Goal: Task Accomplishment & Management: Complete application form

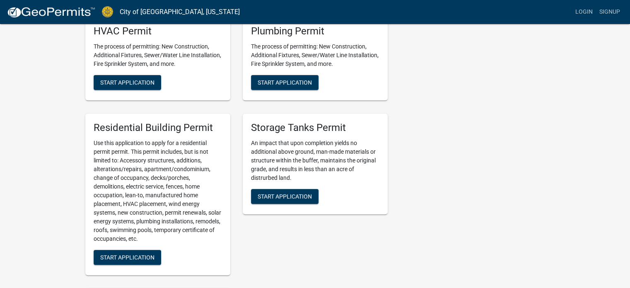
scroll to position [373, 0]
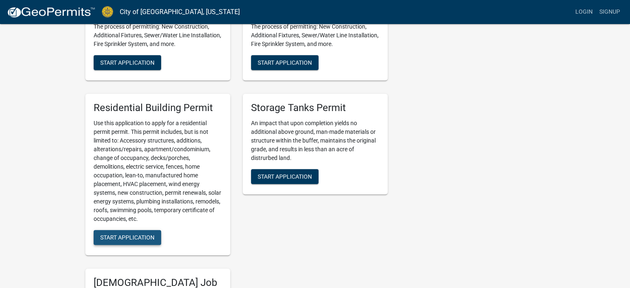
click at [126, 234] on span "Start Application" at bounding box center [127, 237] width 54 height 7
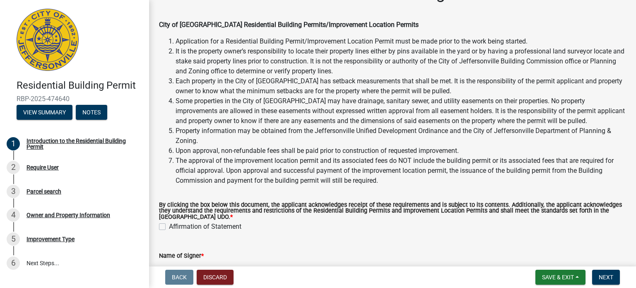
scroll to position [41, 0]
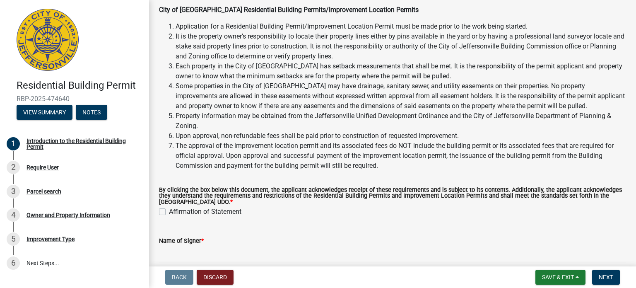
click at [169, 210] on label "Affirmation of Statement" at bounding box center [205, 212] width 72 height 10
click at [169, 210] on input "Affirmation of Statement" at bounding box center [171, 209] width 5 height 5
checkbox input "true"
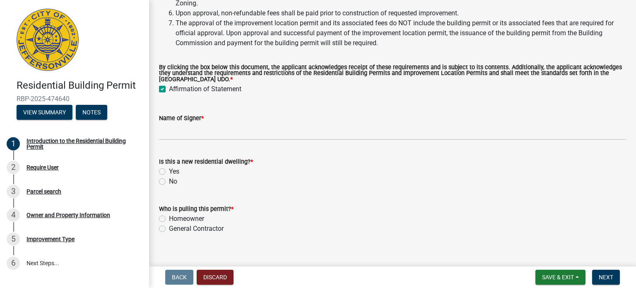
scroll to position [166, 0]
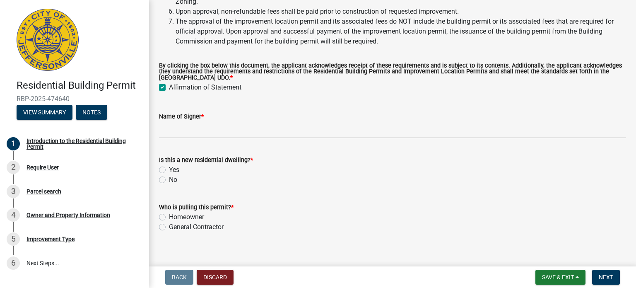
click at [169, 169] on label "Yes" at bounding box center [174, 170] width 10 height 10
click at [169, 169] on input "Yes" at bounding box center [171, 167] width 5 height 5
radio input "true"
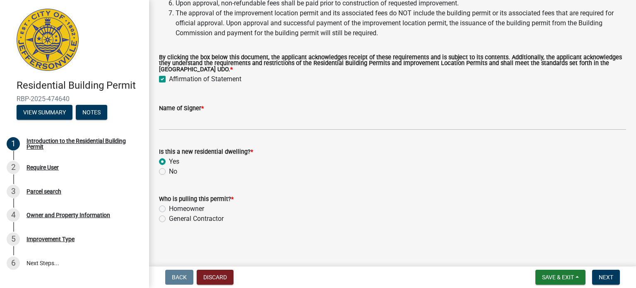
click at [169, 208] on label "Homeowner" at bounding box center [186, 209] width 35 height 10
click at [169, 208] on input "Homeowner" at bounding box center [171, 206] width 5 height 5
radio input "true"
click at [553, 276] on span "Save & Exit" at bounding box center [558, 277] width 32 height 7
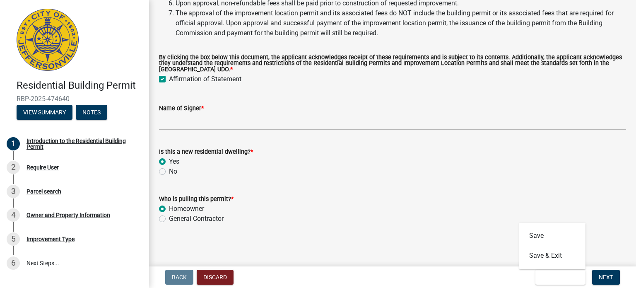
click at [437, 273] on div "Back Discard Save & Exit Save Save & Exit Next" at bounding box center [393, 277] width 474 height 15
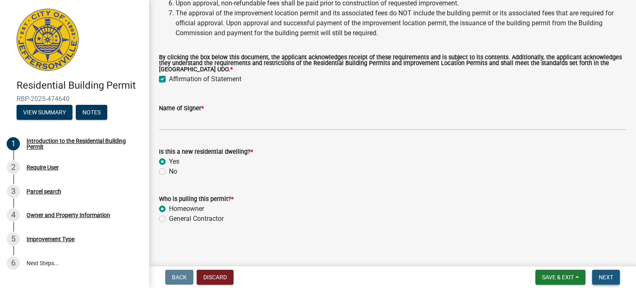
click at [603, 275] on span "Next" at bounding box center [606, 277] width 14 height 7
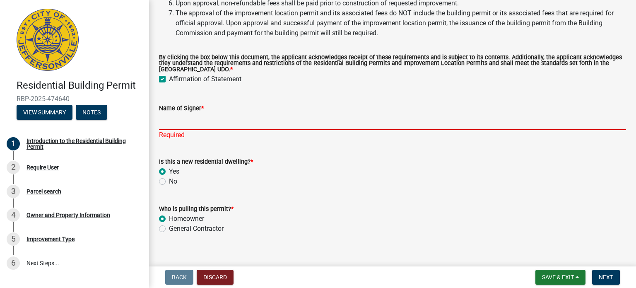
click at [230, 114] on input "Name of Signer *" at bounding box center [392, 121] width 467 height 17
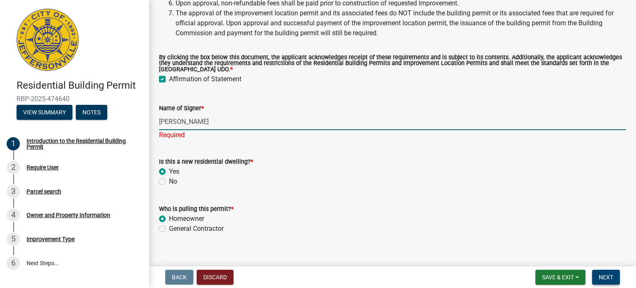
type input "Ryan Bianchi"
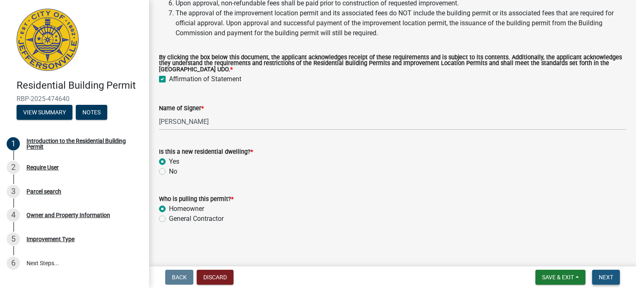
click at [607, 280] on button "Next" at bounding box center [606, 277] width 28 height 15
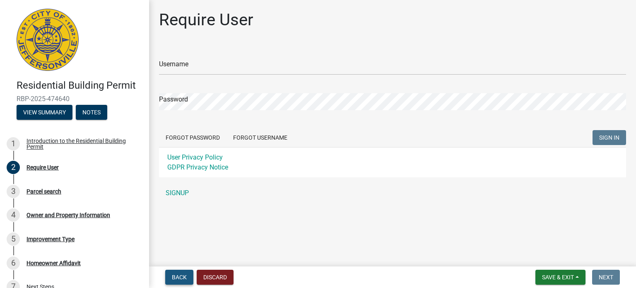
click at [172, 277] on button "Back" at bounding box center [179, 277] width 28 height 15
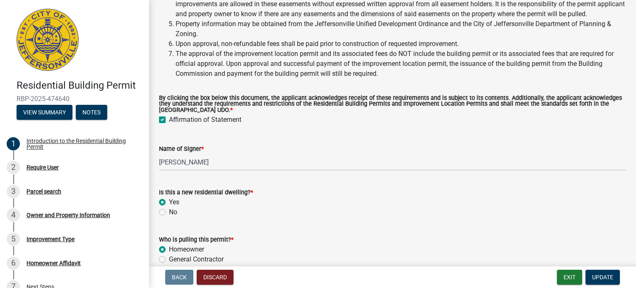
scroll to position [174, 0]
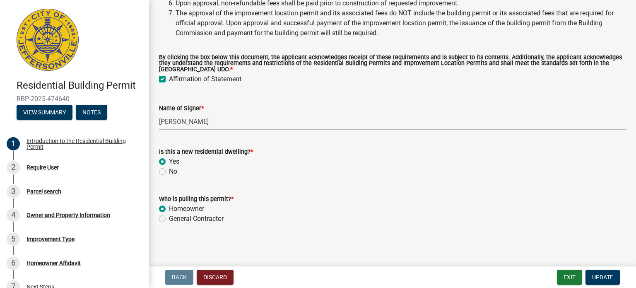
click at [169, 218] on label "General Contractor" at bounding box center [196, 219] width 55 height 10
click at [169, 218] on input "General Contractor" at bounding box center [171, 216] width 5 height 5
radio input "true"
click at [607, 276] on span "Update" at bounding box center [602, 277] width 21 height 7
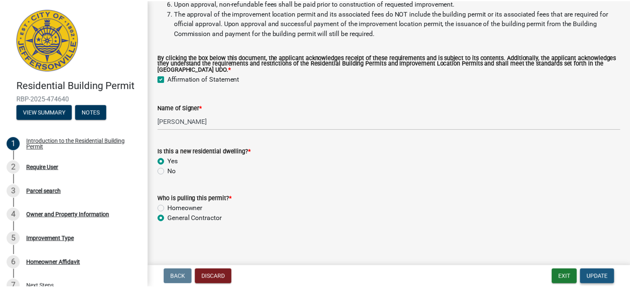
scroll to position [0, 0]
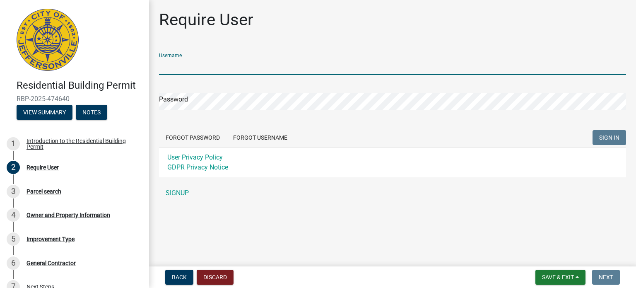
click at [210, 66] on input "Username" at bounding box center [392, 66] width 467 height 17
type input "trickertnt"
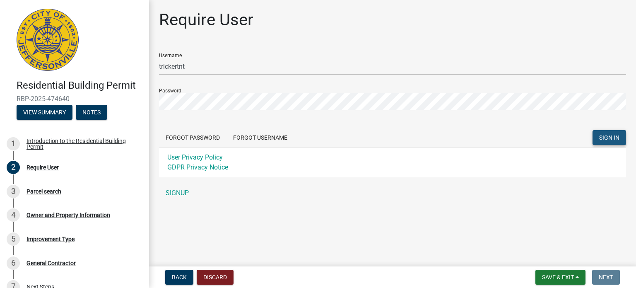
click at [605, 138] on span "SIGN IN" at bounding box center [609, 137] width 20 height 7
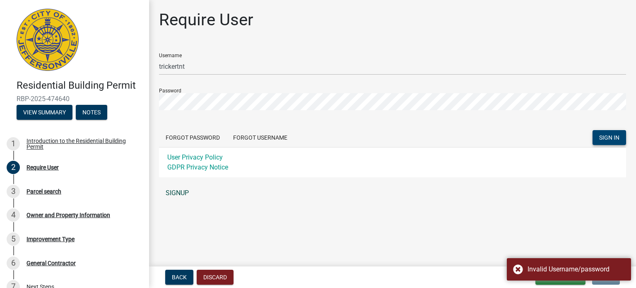
click at [181, 190] on link "SIGNUP" at bounding box center [392, 193] width 467 height 17
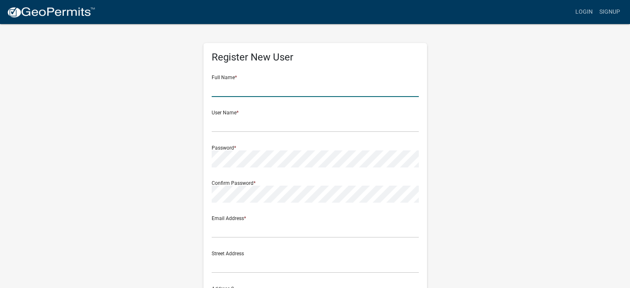
click at [274, 97] on input "text" at bounding box center [315, 88] width 207 height 17
type input "t"
type input "Tara"
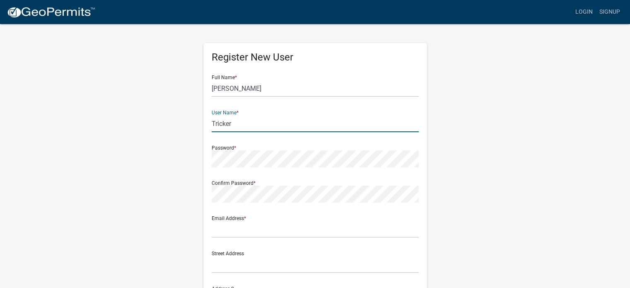
type input "Tricker"
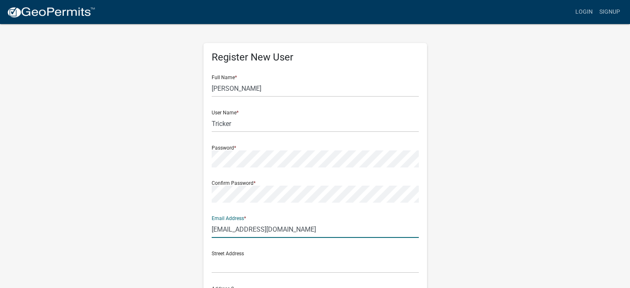
type input "ttricker@taylorhomes.com"
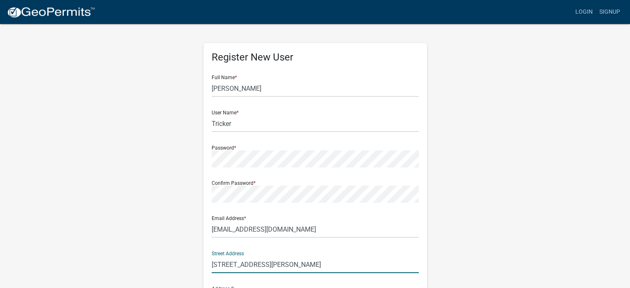
type input "6100 Hitt Lane"
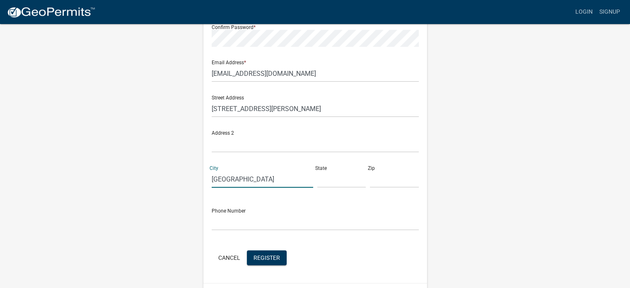
type input "Louisville"
type input "k"
type input "KY"
type input "47142"
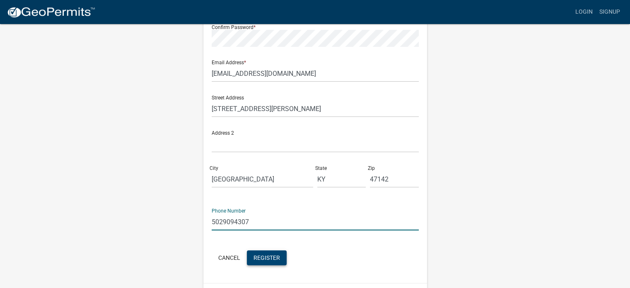
type input "5029094307"
click at [262, 258] on span "Register" at bounding box center [267, 257] width 27 height 7
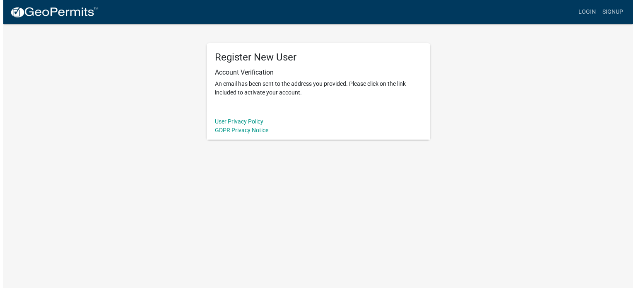
scroll to position [0, 0]
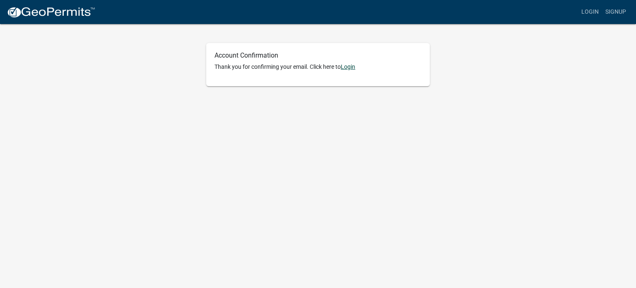
click at [353, 69] on link "Login" at bounding box center [348, 66] width 14 height 7
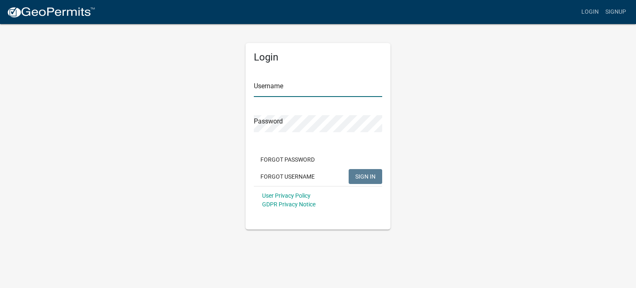
type input "Tricker"
click at [362, 178] on span "SIGN IN" at bounding box center [365, 176] width 20 height 7
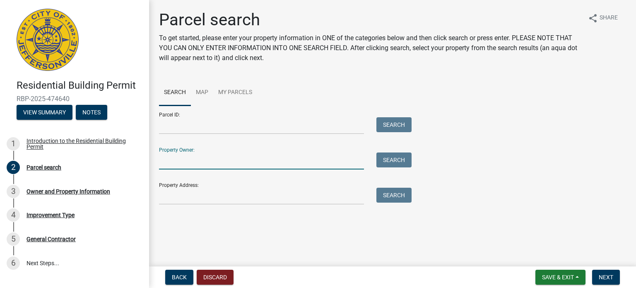
click at [222, 161] on input "Property Owner:" at bounding box center [261, 160] width 205 height 17
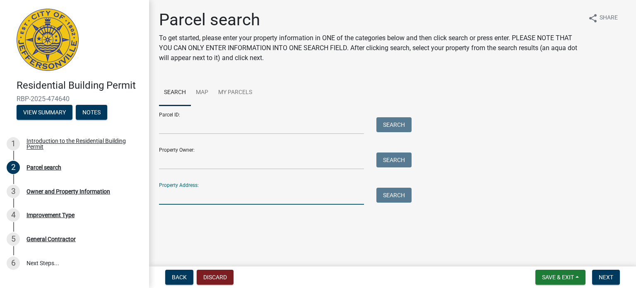
click at [196, 196] on input "Property Address:" at bounding box center [261, 196] width 205 height 17
paste input "[STREET_ADDRESS]"
click at [389, 198] on button "Search" at bounding box center [394, 195] width 35 height 15
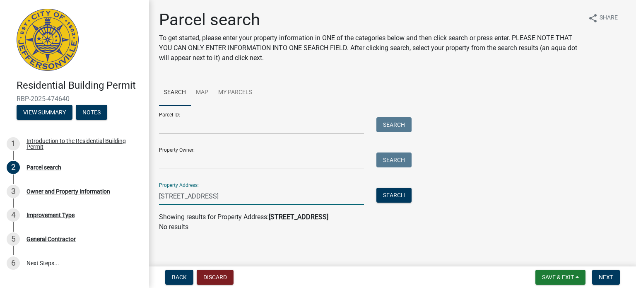
drag, startPoint x: 280, startPoint y: 194, endPoint x: 222, endPoint y: 193, distance: 57.6
click at [222, 193] on input "3515 Evergreen Court, Jeffersonville IN" at bounding box center [261, 196] width 205 height 17
click at [408, 192] on button "Search" at bounding box center [394, 195] width 35 height 15
drag, startPoint x: 250, startPoint y: 197, endPoint x: 202, endPoint y: 196, distance: 47.6
click at [202, 196] on input "3515 Evergreen Court" at bounding box center [261, 196] width 205 height 17
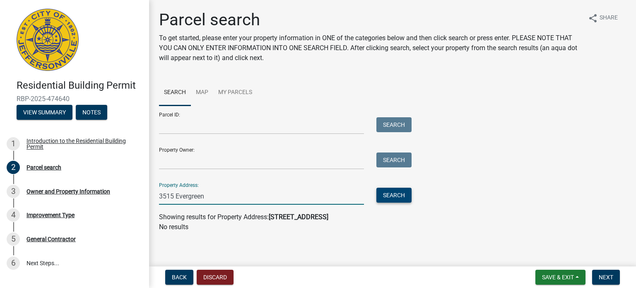
type input "3515 Evergreen"
click at [404, 198] on button "Search" at bounding box center [394, 195] width 35 height 15
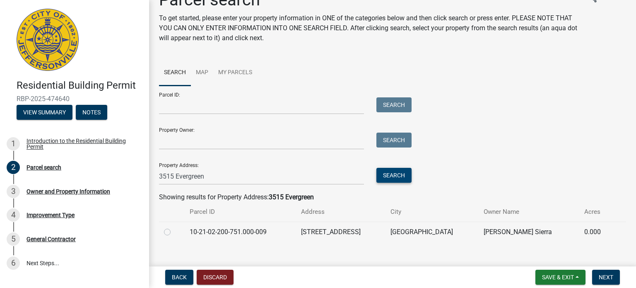
scroll to position [31, 0]
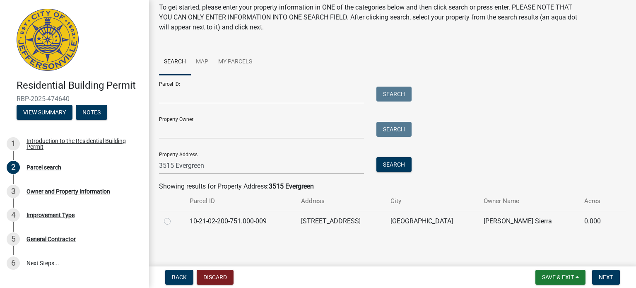
click at [174, 216] on label at bounding box center [174, 216] width 0 height 0
click at [174, 219] on input "radio" at bounding box center [176, 218] width 5 height 5
radio input "true"
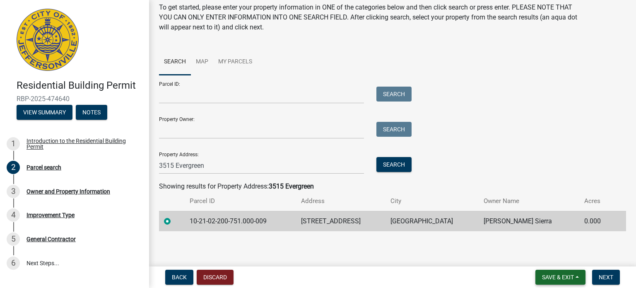
click at [557, 275] on span "Save & Exit" at bounding box center [558, 277] width 32 height 7
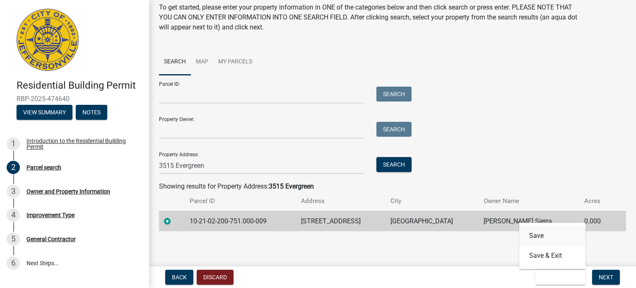
click at [535, 234] on button "Save" at bounding box center [553, 236] width 66 height 20
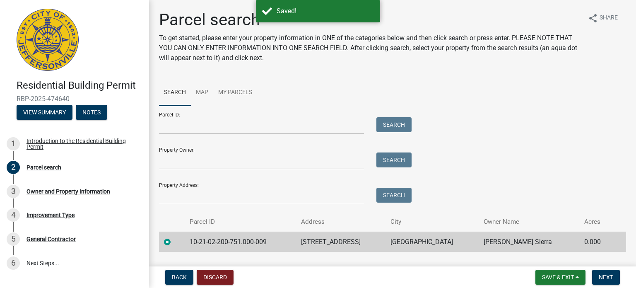
click at [268, 248] on td "10-21-02-200-751.000-009" at bounding box center [241, 242] width 112 height 20
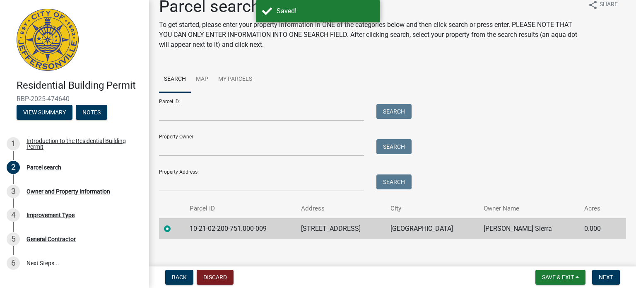
scroll to position [21, 0]
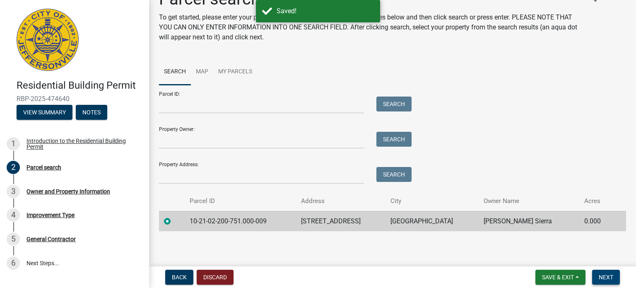
click at [612, 275] on span "Next" at bounding box center [606, 277] width 14 height 7
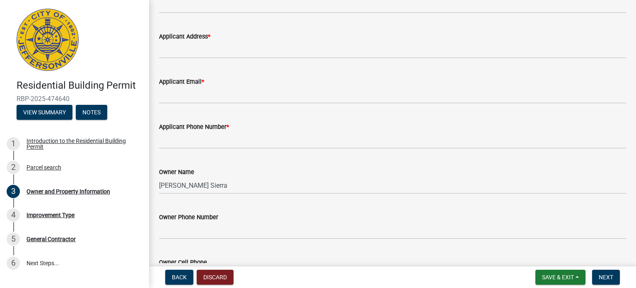
scroll to position [0, 0]
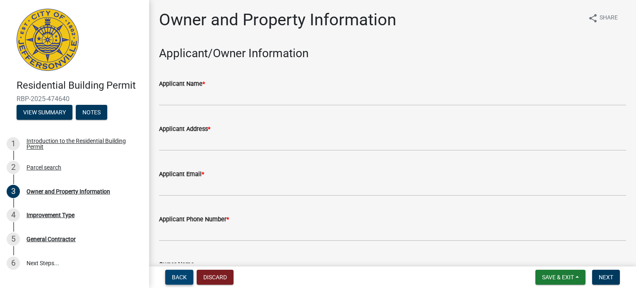
click at [178, 285] on button "Back" at bounding box center [179, 277] width 28 height 15
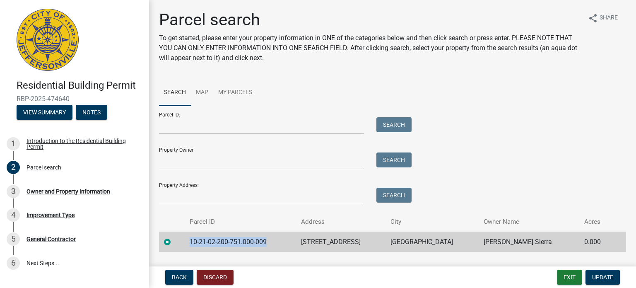
drag, startPoint x: 276, startPoint y: 243, endPoint x: 181, endPoint y: 243, distance: 95.3
click at [181, 243] on tr "10-21-02-200-751.000-009 3515 EVERGREEN CIRCLE JEFFERSONVILLE Wiese Sierra 0.000" at bounding box center [392, 242] width 467 height 20
drag, startPoint x: 308, startPoint y: 241, endPoint x: 389, endPoint y: 242, distance: 81.2
click at [386, 242] on td "3515 EVERGREEN CIRCLE" at bounding box center [340, 242] width 89 height 20
copy td "3515 EVERGREEN CIRCLE"
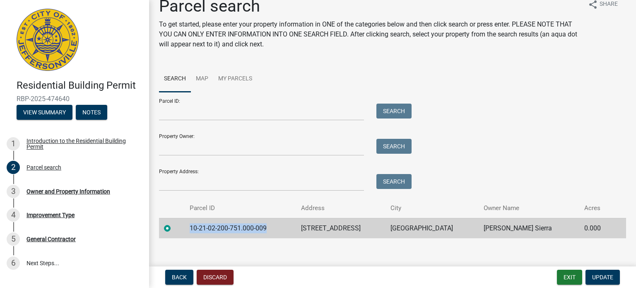
scroll to position [21, 0]
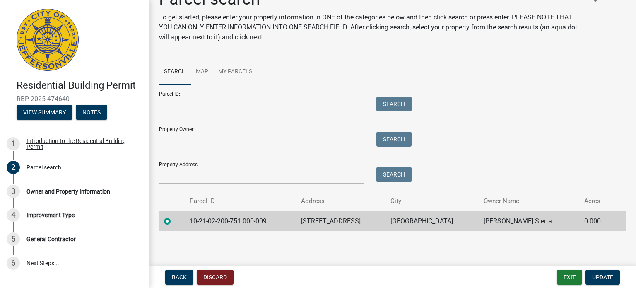
click at [248, 220] on td "10-21-02-200-751.000-009" at bounding box center [241, 221] width 112 height 20
click at [174, 216] on label at bounding box center [174, 216] width 0 height 0
click at [174, 219] on input "radio" at bounding box center [176, 218] width 5 height 5
click at [598, 280] on span "Update" at bounding box center [602, 277] width 21 height 7
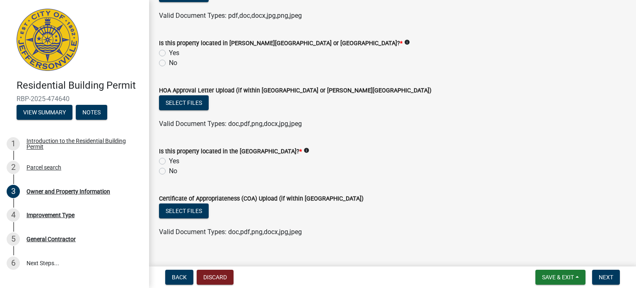
scroll to position [785, 0]
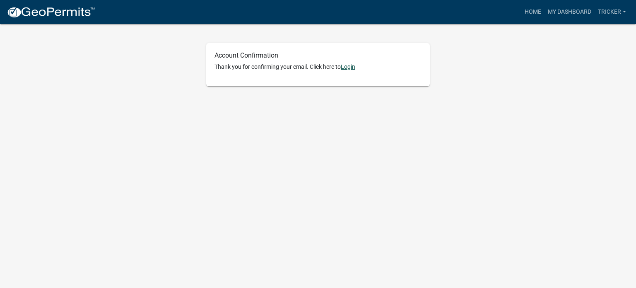
click at [346, 65] on link "Login" at bounding box center [348, 66] width 14 height 7
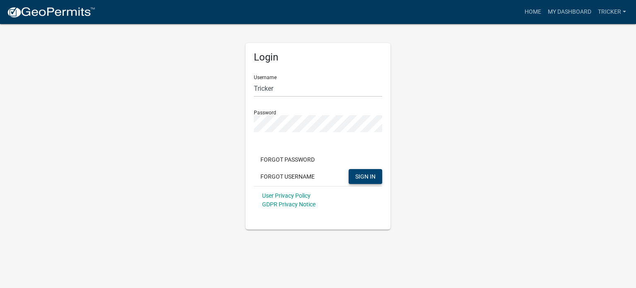
click at [360, 179] on span "SIGN IN" at bounding box center [365, 176] width 20 height 7
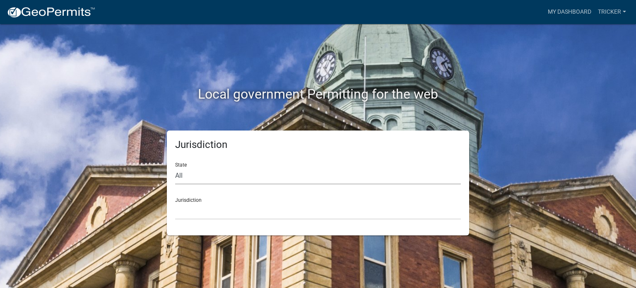
click at [191, 172] on select "All Colorado Georgia Indiana Iowa Kansas Minnesota Ohio South Carolina Wisconsin" at bounding box center [318, 175] width 286 height 17
select select "[US_STATE]"
click at [175, 167] on select "All Colorado Georgia Indiana Iowa Kansas Minnesota Ohio South Carolina Wisconsin" at bounding box center [318, 175] width 286 height 17
click at [183, 203] on select "City of Charlestown, Indiana City of Jeffersonville, Indiana City of Logansport…" at bounding box center [318, 211] width 286 height 17
